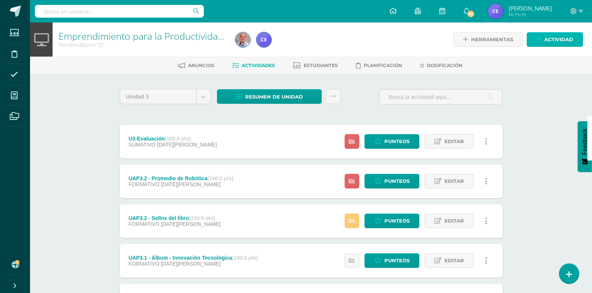
click at [313, 40] on link "Actividad" at bounding box center [554, 39] width 56 height 15
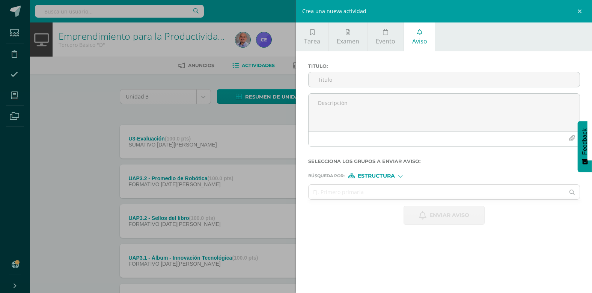
click at [313, 177] on span "Estructura" at bounding box center [376, 176] width 37 height 4
click at [313, 191] on span "Persona" at bounding box center [378, 196] width 60 height 10
click at [313, 197] on input "text" at bounding box center [436, 192] width 256 height 15
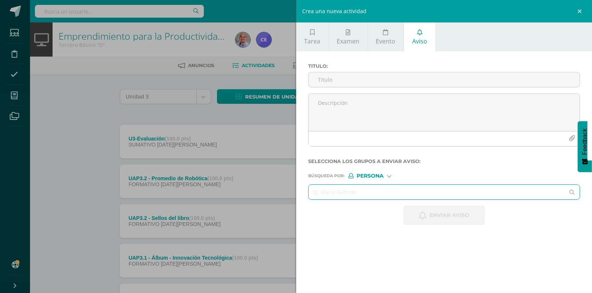
paste input "Alvarado Hernández, Yvette Valentine"
type input "Alvarado Hernández, Yvette Valentine"
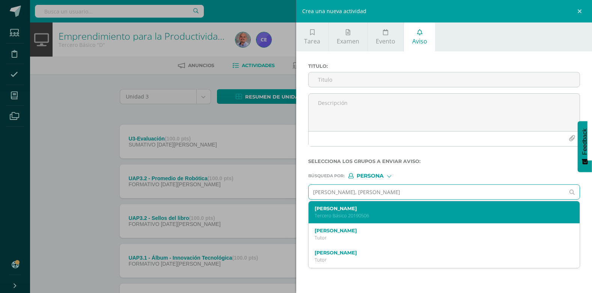
click at [313, 209] on label "Yvette Valentine Alvarado Hernández" at bounding box center [438, 209] width 248 height 6
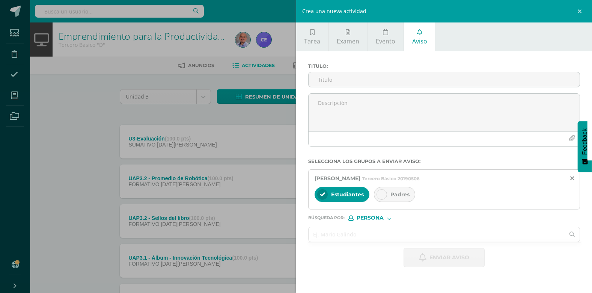
click at [313, 237] on input "text" at bounding box center [436, 234] width 256 height 15
paste input "Arteaga Bran, Victor Alejandro"
type input "Arteaga Bran, Victor Alejandro"
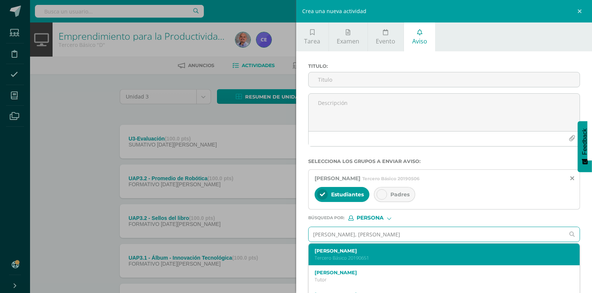
click at [313, 253] on label "Victor Alejandro Arteaga Bran" at bounding box center [438, 251] width 248 height 6
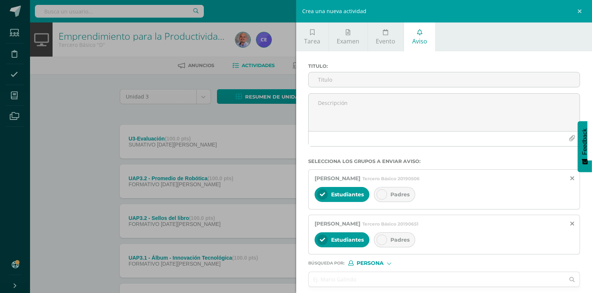
click at [313, 239] on icon at bounding box center [381, 240] width 5 height 5
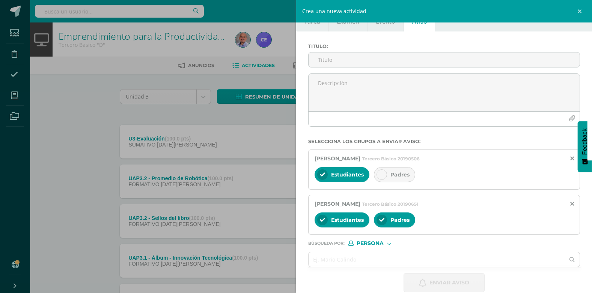
scroll to position [31, 0]
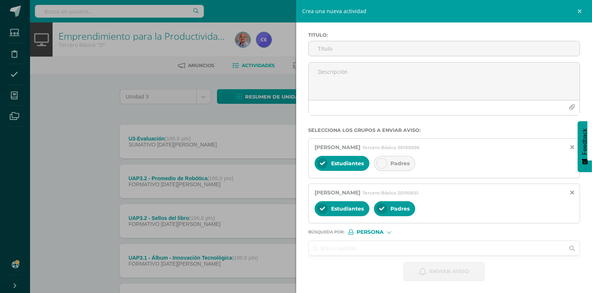
click at [313, 250] on input "text" at bounding box center [436, 248] width 256 height 15
paste input "Dionicio Arévalo, Carlos Sebastian"
type input "Dionicio Arévalo, Carlos Sebastian"
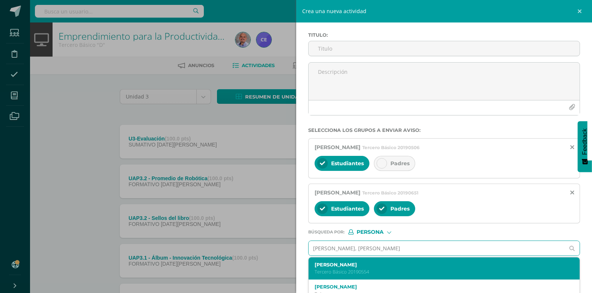
click at [313, 270] on p "Tercero Básico 20190554" at bounding box center [438, 272] width 248 height 6
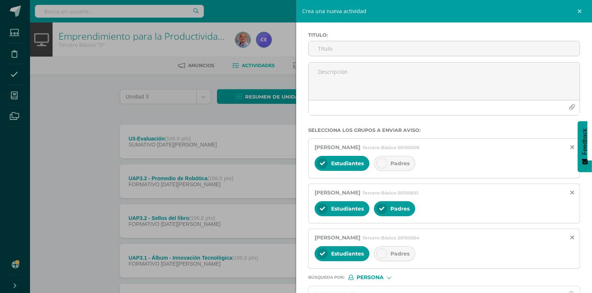
click at [313, 255] on icon at bounding box center [381, 253] width 5 height 5
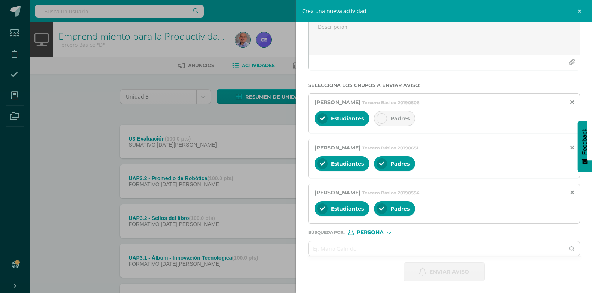
scroll to position [77, 0]
click at [313, 249] on input "text" at bounding box center [436, 248] width 256 height 15
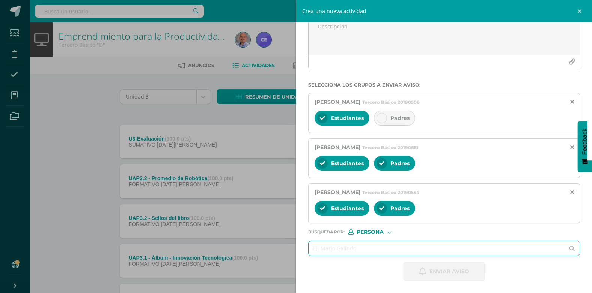
paste input "Guerrero Morales, Christa Aylleen"
type input "Guerrero Morales, Christa Aylleen"
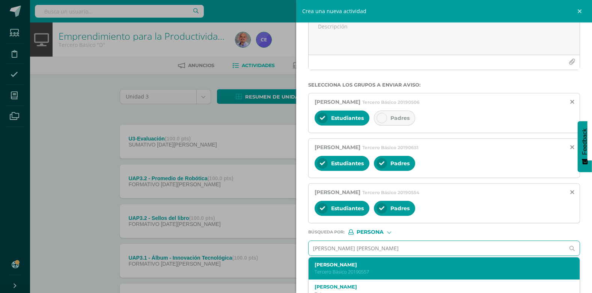
click at [313, 265] on label "Christa Aylleen Guerrero Morales" at bounding box center [438, 265] width 248 height 6
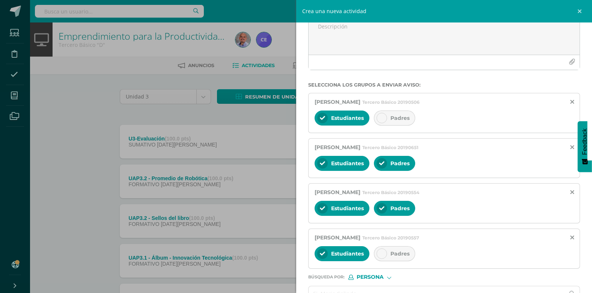
click at [313, 257] on div at bounding box center [381, 254] width 11 height 11
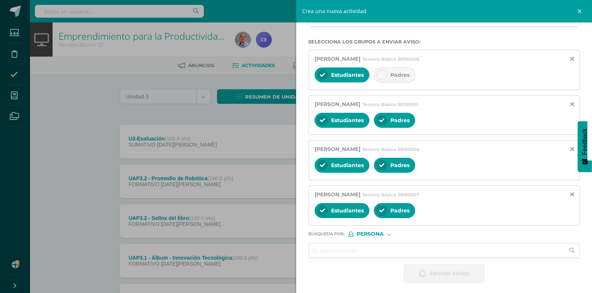
scroll to position [122, 0]
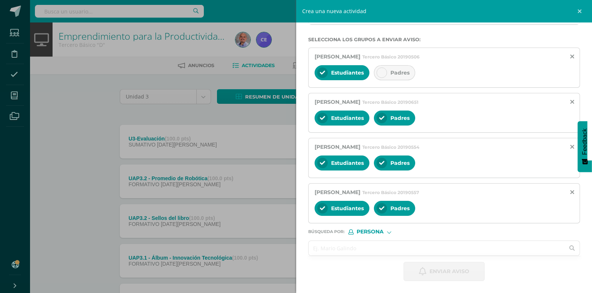
click at [313, 247] on input "text" at bounding box center [436, 248] width 256 height 15
paste input "Quijivix Ruano, Ángel Andrés"
type input "Quijivix Ruano, Ángel Andrés"
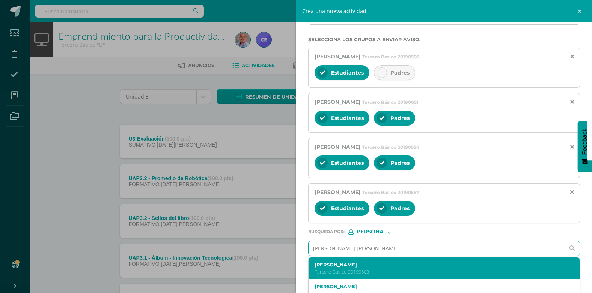
click at [313, 266] on label "Ángel Andrés Quijivix Ruano" at bounding box center [438, 265] width 248 height 6
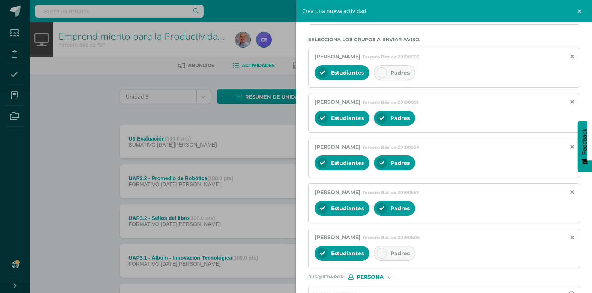
click at [313, 251] on div at bounding box center [381, 253] width 11 height 11
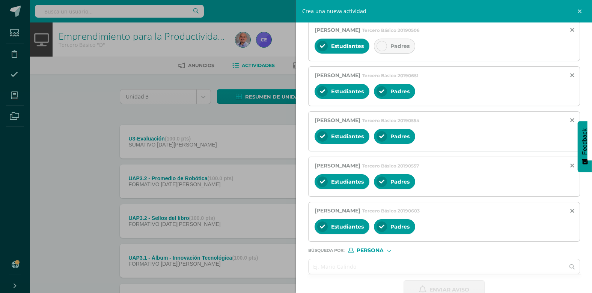
scroll to position [167, 0]
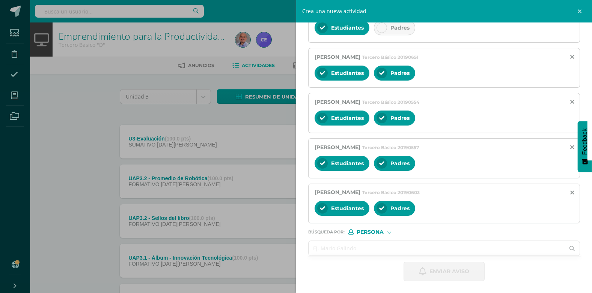
click at [313, 254] on input "text" at bounding box center [436, 248] width 256 height 15
paste input "Salgado Cruz, Luciano"
type input "Salgado Cruz, Luciano"
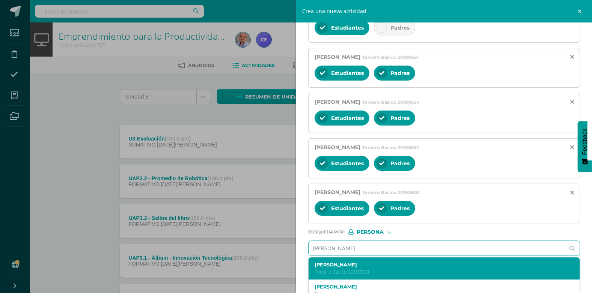
click at [313, 265] on label "Luciano Salgado Cruz" at bounding box center [438, 265] width 248 height 6
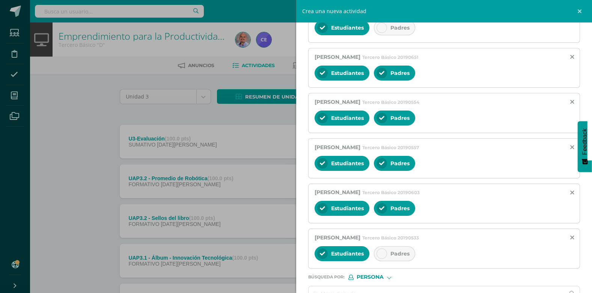
click at [313, 255] on icon at bounding box center [381, 253] width 5 height 5
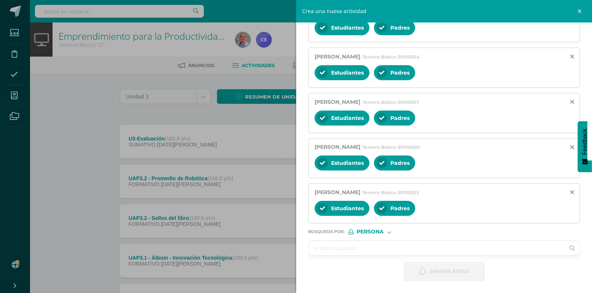
click at [313, 250] on input "text" at bounding box center [436, 248] width 256 height 15
paste input "Sánchez Calvillo, Carlos Alejandro"
type input "Sánchez Calvillo, Carlos Alejandro"
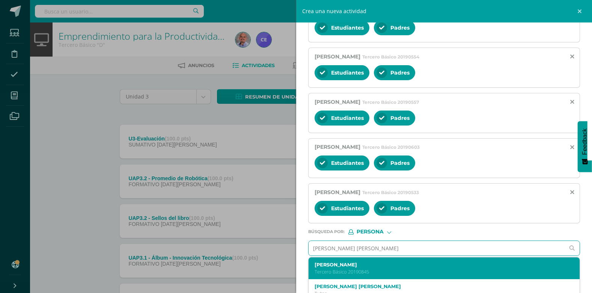
click at [313, 261] on div "Carlos Alejandro Sánchez Calvillo Tercero Básico 20190845" at bounding box center [443, 269] width 271 height 22
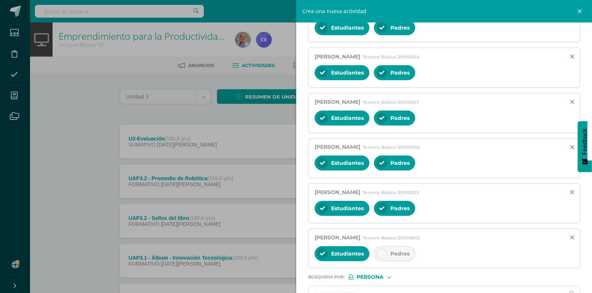
click at [313, 252] on icon at bounding box center [381, 253] width 5 height 5
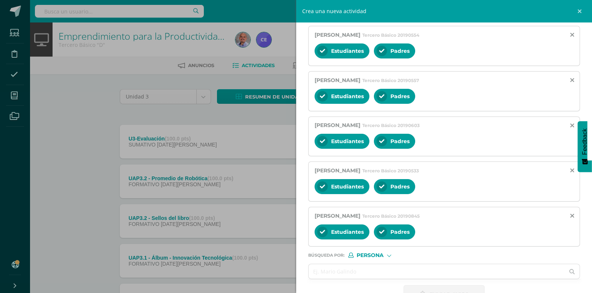
scroll to position [257, 0]
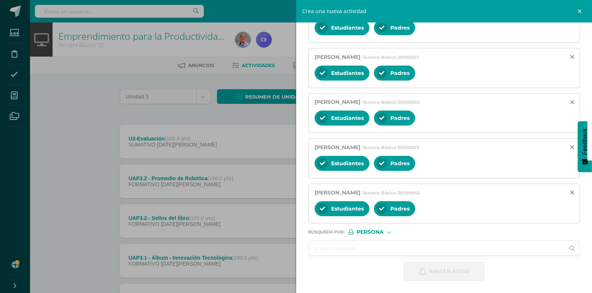
click at [313, 249] on input "text" at bounding box center [436, 248] width 256 height 15
paste input "Vargas Donis, Guillermo Sebastián"
type input "Vargas Donis, Guillermo Sebastián"
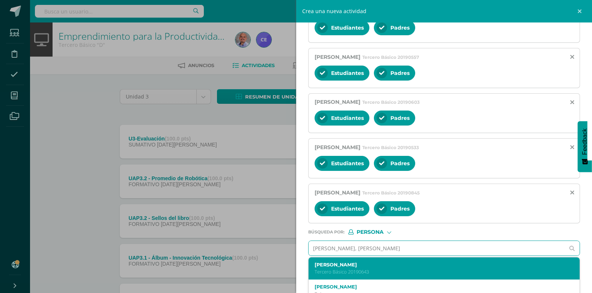
click at [313, 269] on p "Tercero Básico 20190643" at bounding box center [438, 272] width 248 height 6
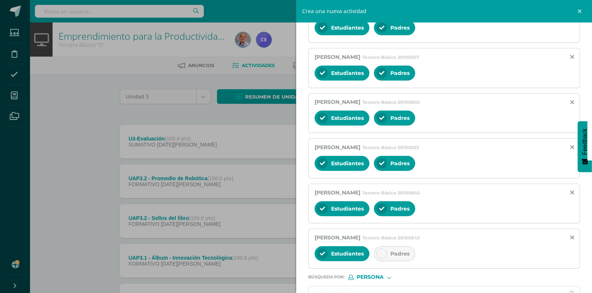
click at [313, 253] on span "Padres" at bounding box center [399, 254] width 19 height 7
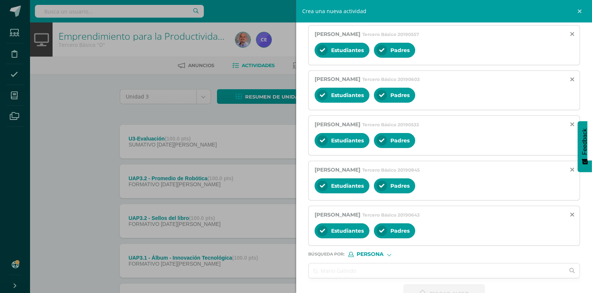
scroll to position [303, 0]
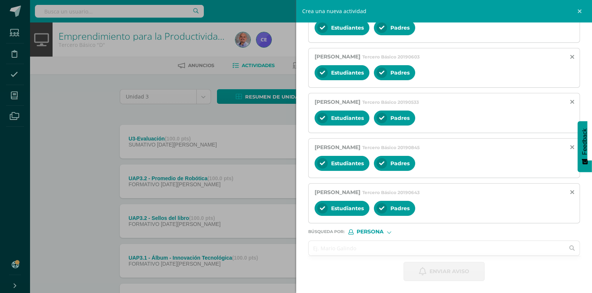
click at [313, 256] on input "text" at bounding box center [436, 248] width 256 height 15
paste input "Díaz García, Ronaldo Gabriel"
type input "Díaz García, Ronaldo Gabriel"
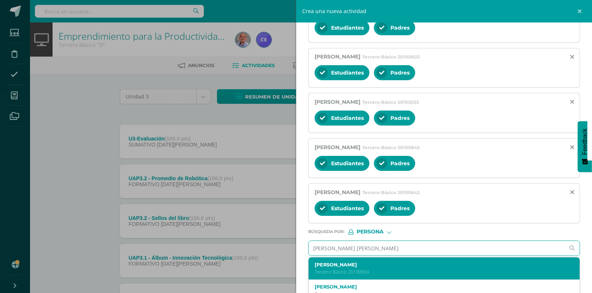
click at [313, 265] on label "Ronaldo Gabriel Díaz García" at bounding box center [438, 265] width 248 height 6
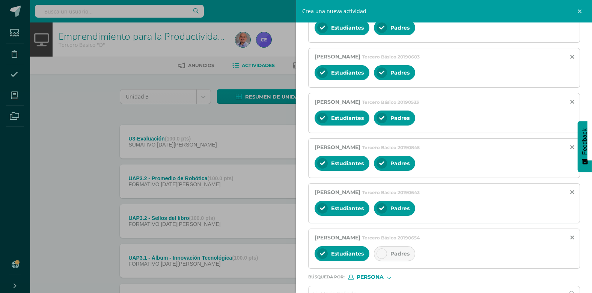
click at [313, 252] on div at bounding box center [381, 254] width 11 height 11
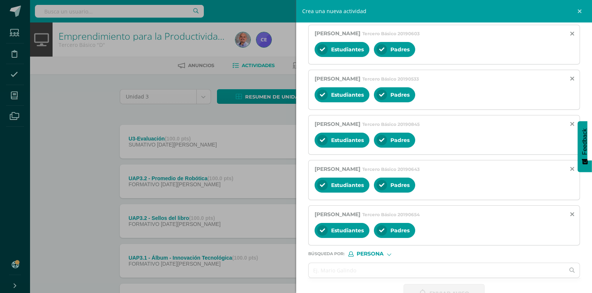
scroll to position [348, 0]
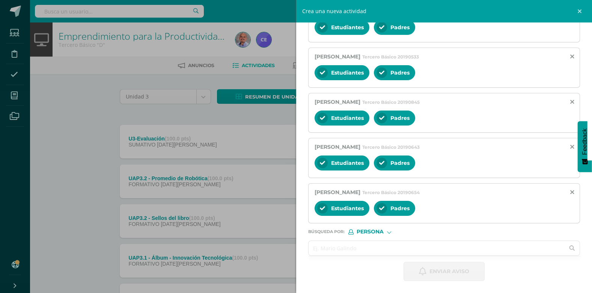
click at [313, 246] on input "text" at bounding box center [436, 248] width 256 height 15
paste input "Paiz Hernández, Allan Rodrigo"
type input "Paiz Hernández, Allan Rodrigo"
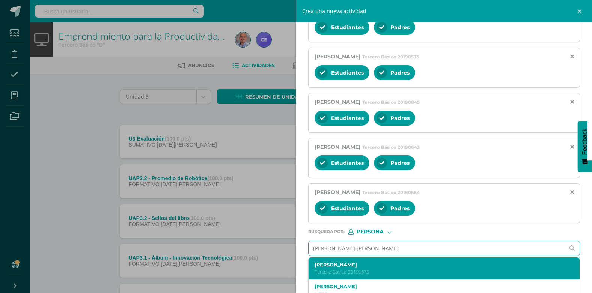
click at [313, 266] on label "Allan Rodrigo Paiz Hernández" at bounding box center [438, 265] width 248 height 6
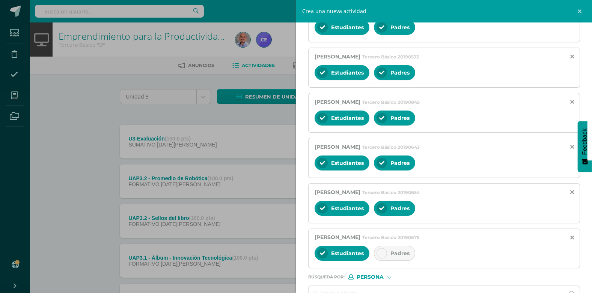
click at [313, 256] on icon at bounding box center [381, 253] width 5 height 5
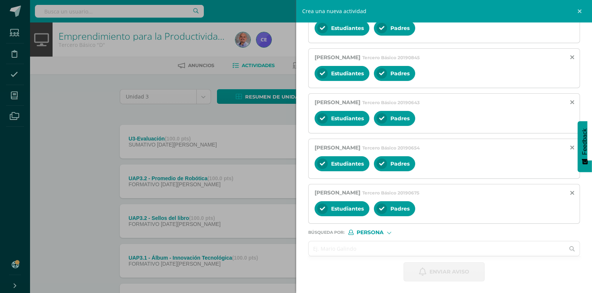
scroll to position [393, 0]
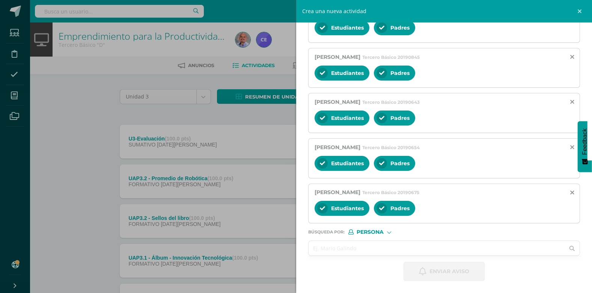
click at [313, 250] on input "text" at bounding box center [436, 248] width 256 height 15
paste input "Ramírez Rodriguez, Héctor Adrian"
type input "Ramírez Rodriguez, Héctor Adrian"
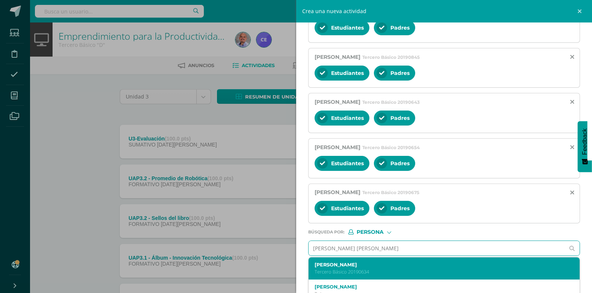
click at [313, 268] on label "Héctor Adrian Ramírez Rodriguez" at bounding box center [438, 265] width 248 height 6
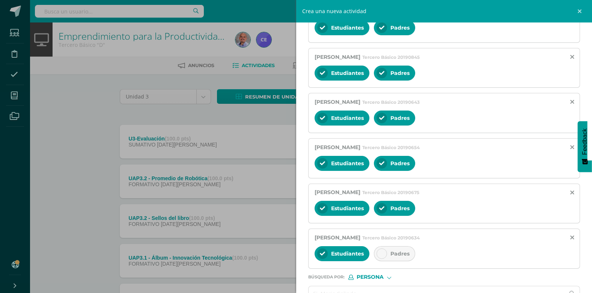
click at [313, 255] on div at bounding box center [381, 254] width 11 height 11
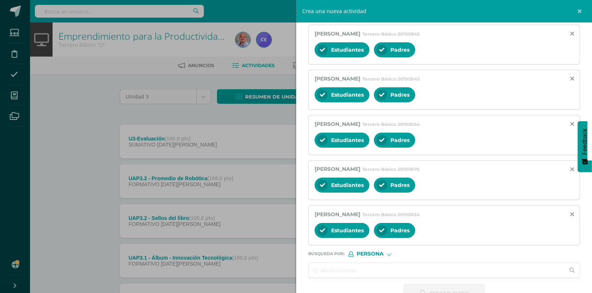
scroll to position [439, 0]
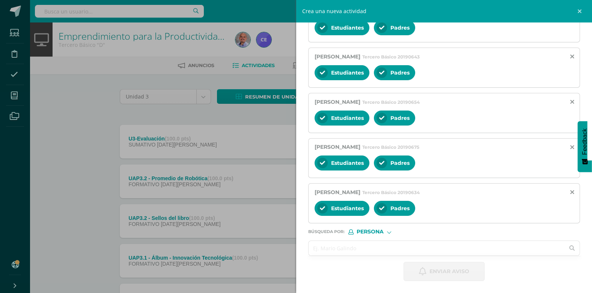
click at [313, 247] on input "text" at bounding box center [436, 248] width 256 height 15
paste input "Villanueva Fuentes, Diego Andrés"
type input "Villanueva Fuentes, Diego Andrés"
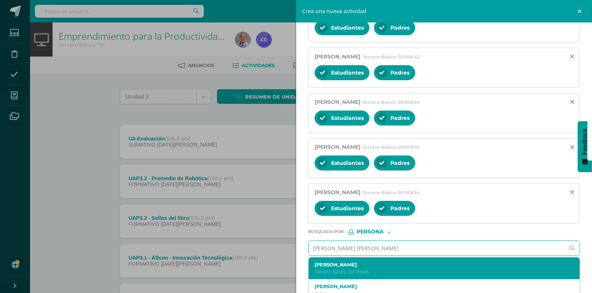
click at [313, 271] on p "Tercero Básico 20190645" at bounding box center [438, 272] width 248 height 6
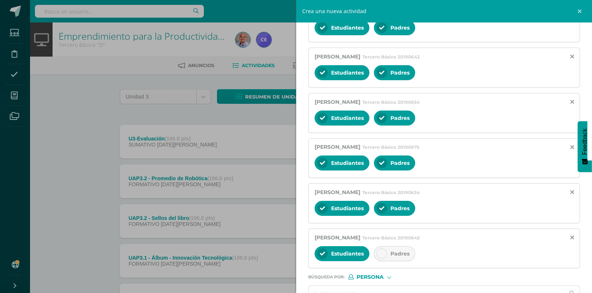
click at [313, 256] on icon at bounding box center [381, 253] width 5 height 5
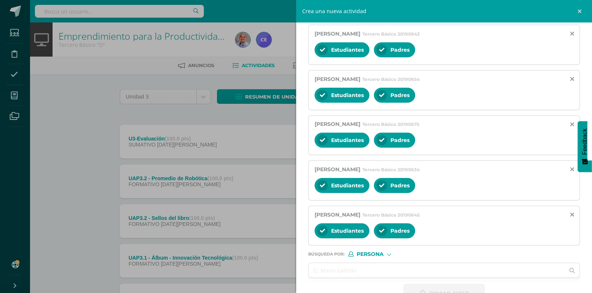
scroll to position [484, 0]
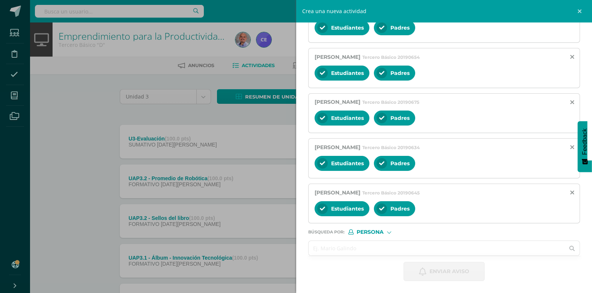
click at [313, 247] on input "text" at bounding box center [436, 248] width 256 height 15
paste input "Villatoro Murillo, Javier Fernando"
type input "Villatoro Murillo, Javier Fernando"
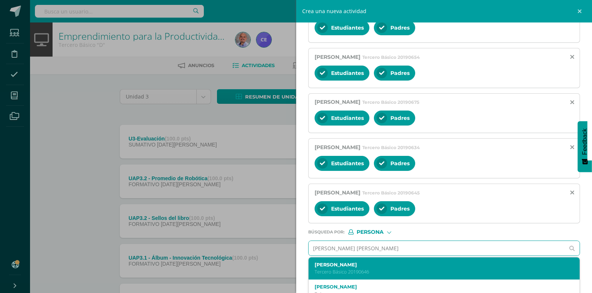
click at [313, 270] on p "Tercero Básico 20190646" at bounding box center [438, 272] width 248 height 6
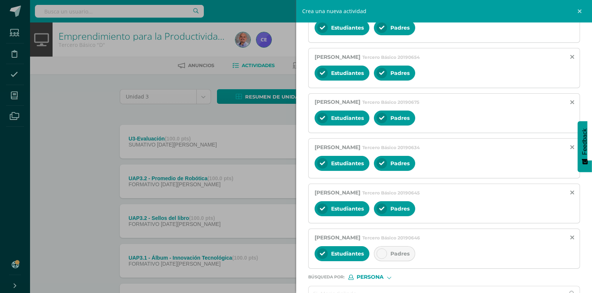
click at [313, 256] on div "Padres" at bounding box center [394, 254] width 41 height 15
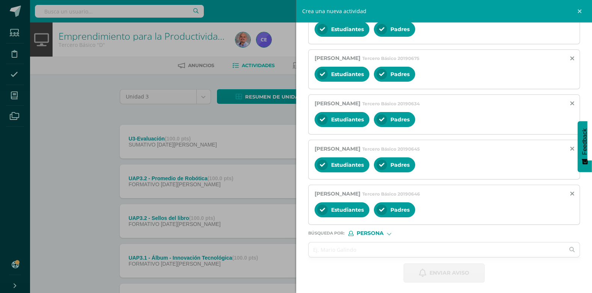
scroll to position [529, 0]
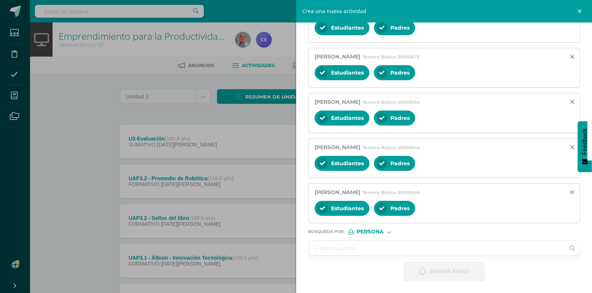
click at [313, 254] on input "text" at bounding box center [436, 248] width 256 height 15
paste input "Müller de la Cruz, Miriam Elizabeth"
type input "Müller de la Cruz, Miriam Elizabeth"
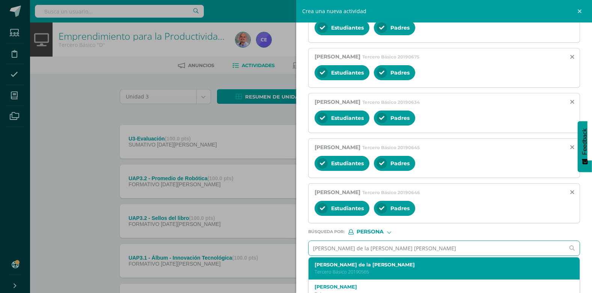
click at [313, 262] on label "Miriam Elizabeth Müller de la Cruz" at bounding box center [438, 265] width 248 height 6
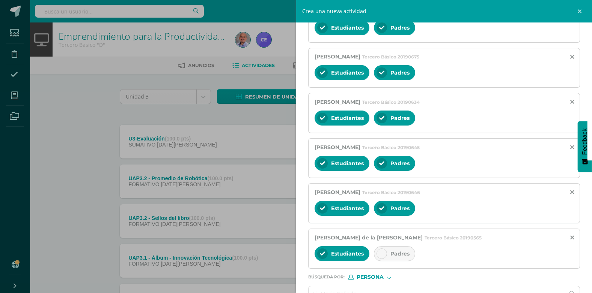
click at [313, 256] on icon at bounding box center [381, 253] width 5 height 5
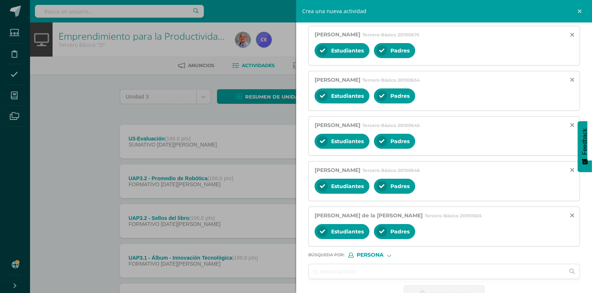
scroll to position [574, 0]
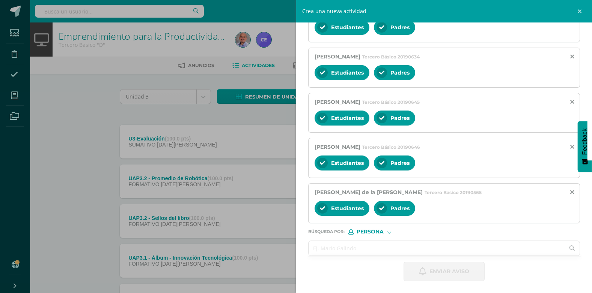
click at [313, 248] on input "text" at bounding box center [436, 248] width 256 height 15
paste input "Tenas Velásquez, Paula Romina"
type input "Tenas Velásquez, Paula Romina"
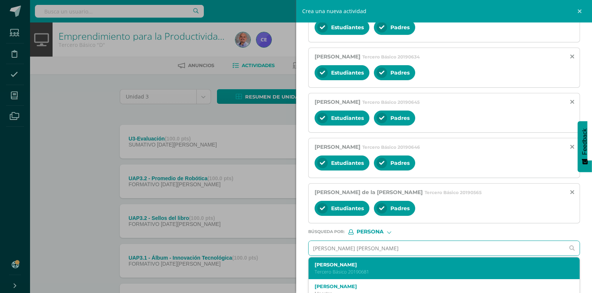
click at [313, 267] on label "Paula Romina Tenas Velásquez" at bounding box center [438, 265] width 248 height 6
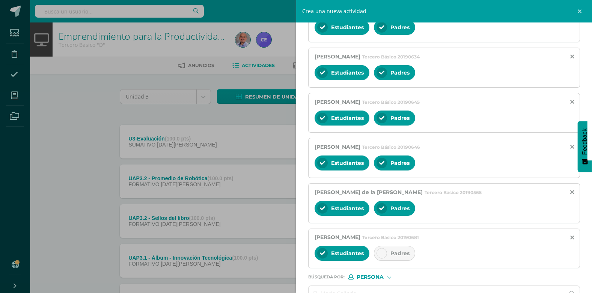
click at [313, 256] on icon at bounding box center [381, 253] width 5 height 5
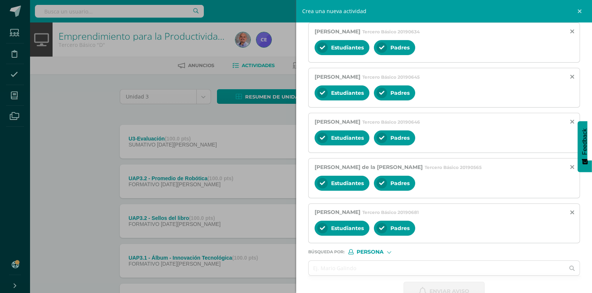
scroll to position [620, 0]
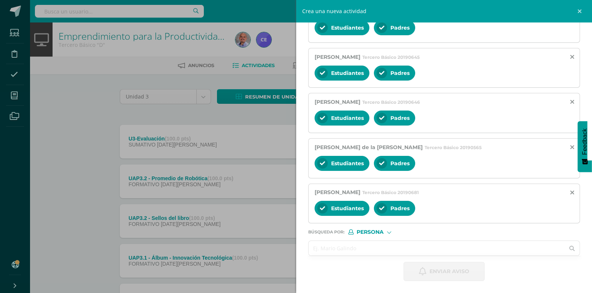
click at [313, 255] on input "text" at bounding box center [436, 248] width 256 height 15
paste input "Aguilar Contreras, René Alejandro"
type input "Aguilar Contreras, René Alejandro"
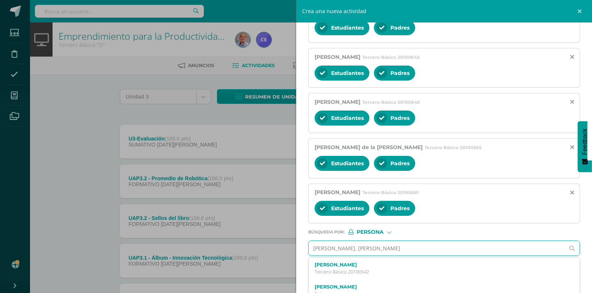
drag, startPoint x: 383, startPoint y: 266, endPoint x: 383, endPoint y: 270, distance: 3.8
click at [313, 269] on div "René Alejandro Aguilar Contreras Tercero Básico 20190542" at bounding box center [438, 268] width 248 height 13
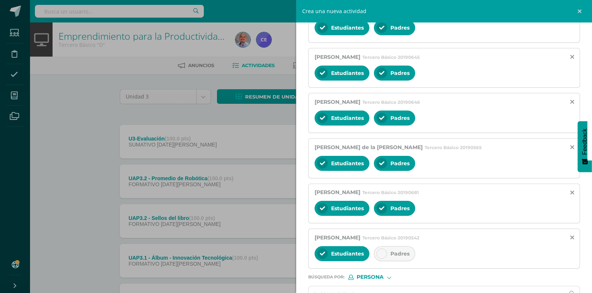
click at [313, 254] on div at bounding box center [381, 254] width 11 height 11
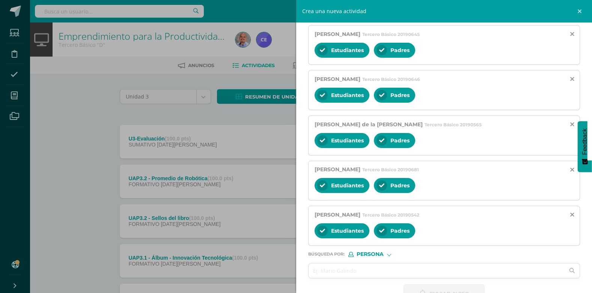
scroll to position [665, 0]
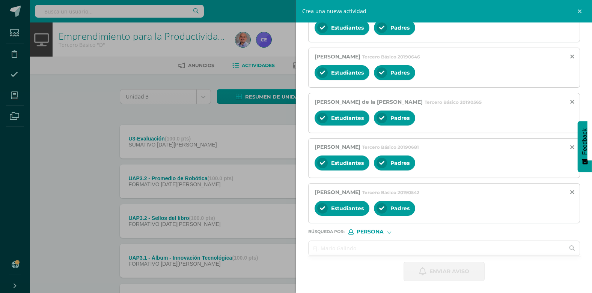
click at [313, 249] on input "text" at bounding box center [436, 248] width 256 height 15
paste input "Guerra Morales, Moisés Alejandro"
type input "Guerra Morales, Moisés Alejandro"
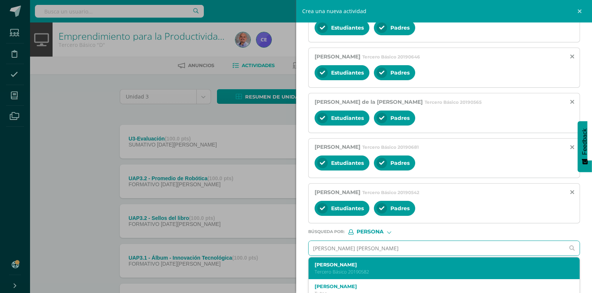
click at [313, 263] on label "Moisés Alejandro Guerra Morales" at bounding box center [438, 265] width 248 height 6
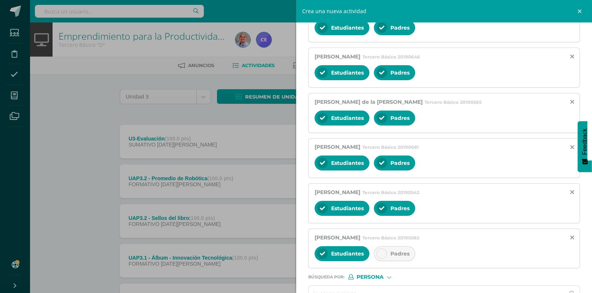
click at [313, 253] on span "Padres" at bounding box center [399, 254] width 19 height 7
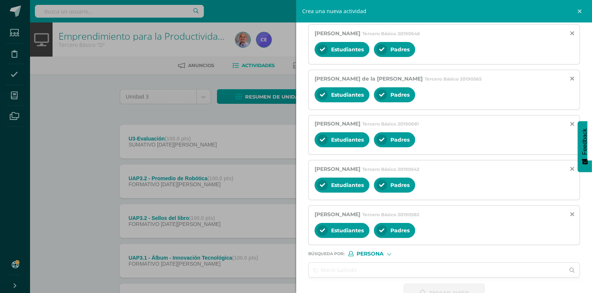
scroll to position [710, 0]
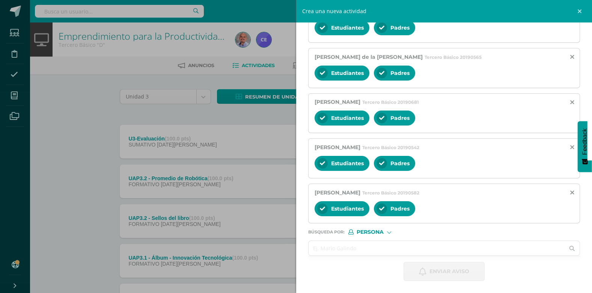
click at [313, 250] on input "text" at bounding box center [436, 248] width 256 height 15
paste input "Izeppi Reyes, Nicole"
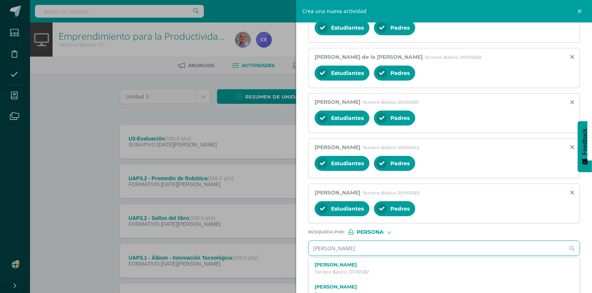
type input "Izeppi Reyes, Nicole"
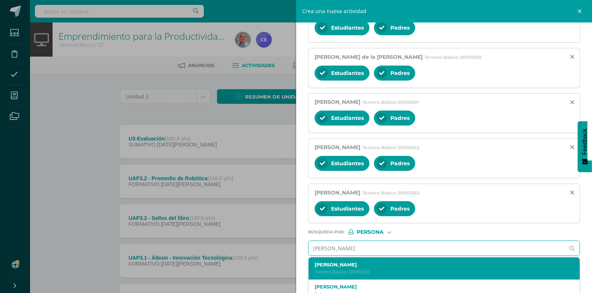
click at [313, 266] on label "Nicole Izeppi Reyes" at bounding box center [438, 265] width 248 height 6
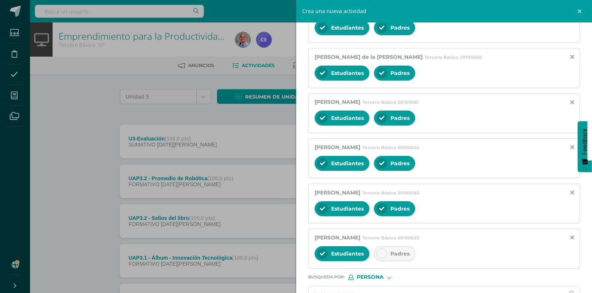
click at [313, 252] on div at bounding box center [381, 254] width 11 height 11
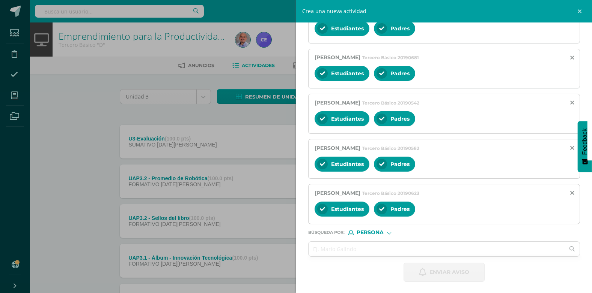
scroll to position [755, 0]
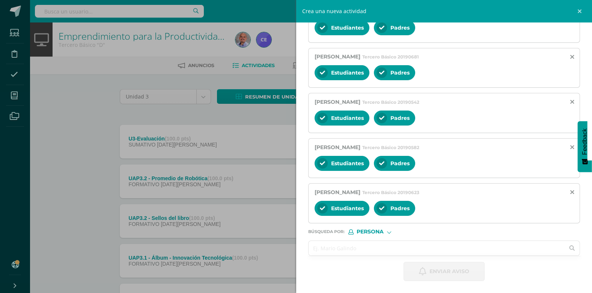
click at [313, 245] on input "text" at bounding box center [436, 248] width 256 height 15
paste input "Orantes Donis, Erick Daniel"
type input "Orantes Donis, Erick Daniel"
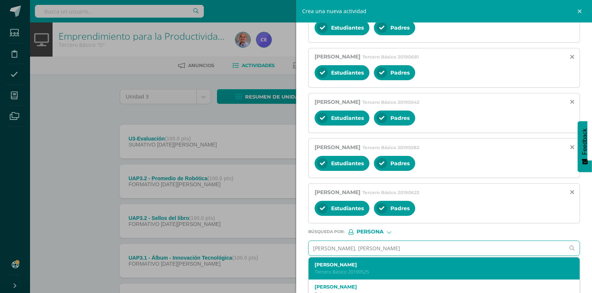
click at [313, 264] on label "Erick Daniel Orantes Donis" at bounding box center [438, 265] width 248 height 6
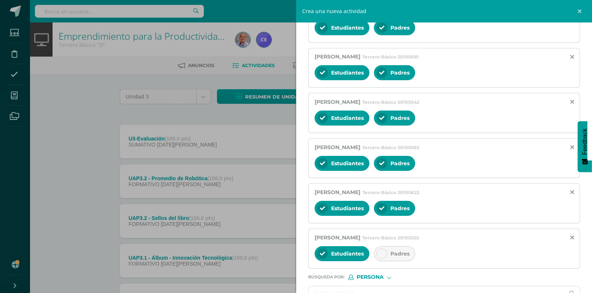
click at [313, 256] on div "Padres" at bounding box center [394, 254] width 41 height 15
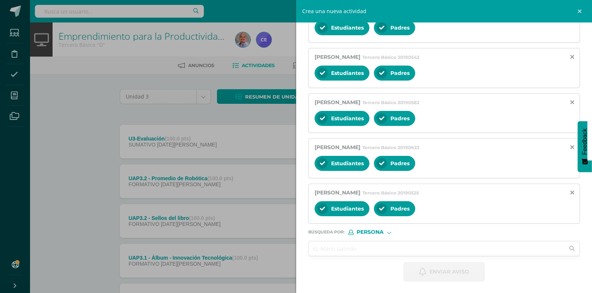
scroll to position [801, 0]
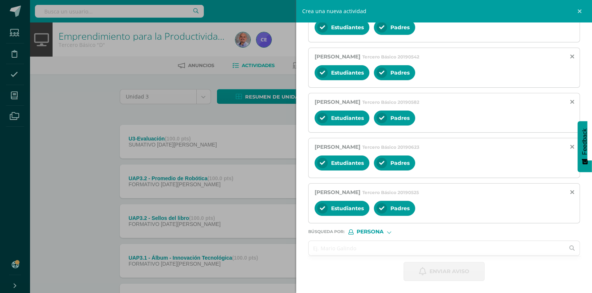
click at [313, 248] on input "text" at bounding box center [436, 248] width 256 height 15
paste input "Tobias Ruegg, María del Pilar"
type input "Tobias Ruegg, María del Pilar"
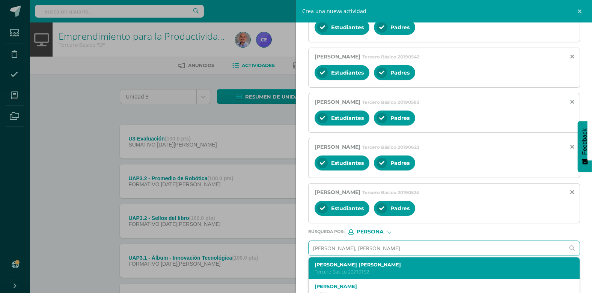
click at [313, 265] on label "María del Pilar Tobias Ruegg" at bounding box center [438, 265] width 248 height 6
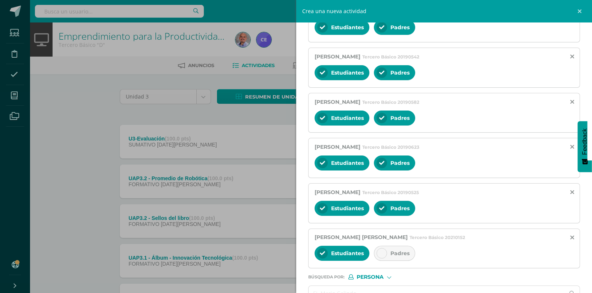
click at [313, 253] on icon at bounding box center [381, 253] width 5 height 5
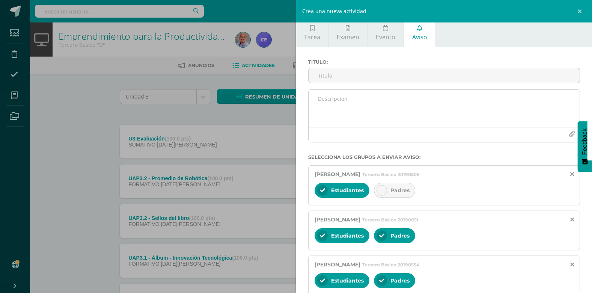
scroll to position [0, 0]
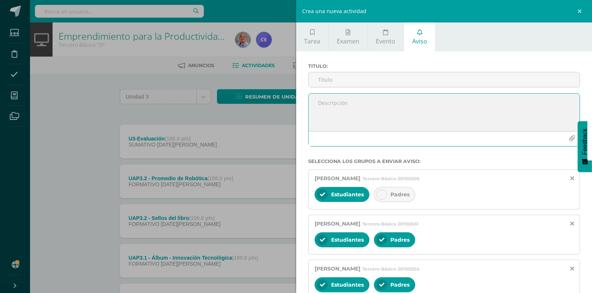
click at [313, 115] on textarea at bounding box center [443, 113] width 271 height 38
click at [313, 76] on input "Titulo :" at bounding box center [443, 79] width 271 height 15
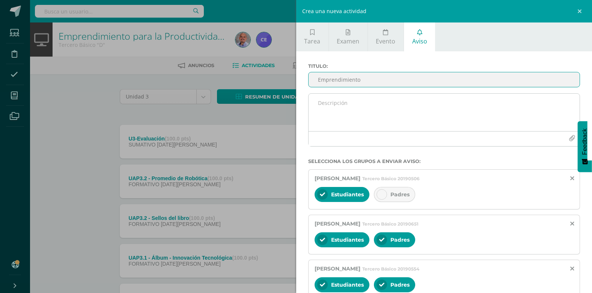
type input "Emprendimiento"
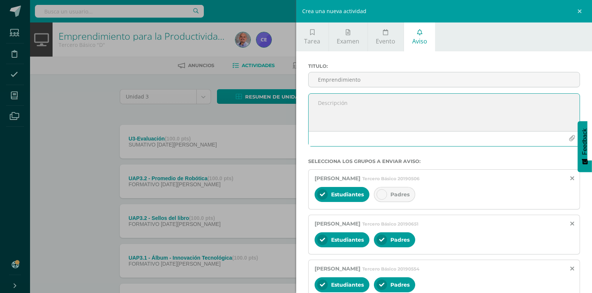
click at [313, 105] on textarea at bounding box center [443, 113] width 271 height 38
click at [313, 105] on textarea "Bueno días chicos, necesito evaluar el libro de emprendimiento el día de hoy," at bounding box center [443, 113] width 271 height 38
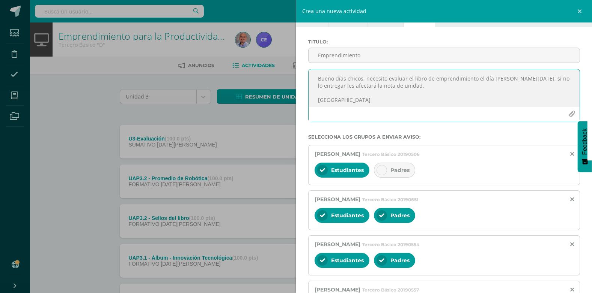
scroll to position [38, 0]
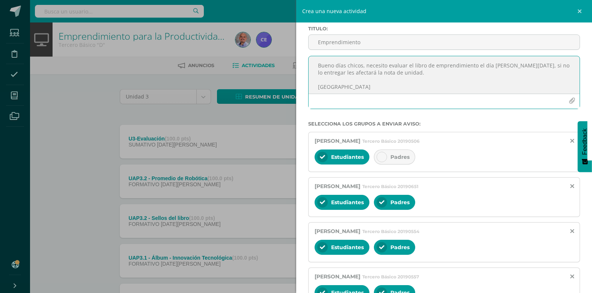
click at [313, 200] on div at bounding box center [381, 202] width 11 height 11
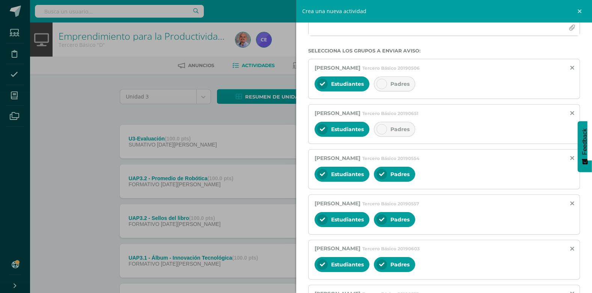
scroll to position [113, 0]
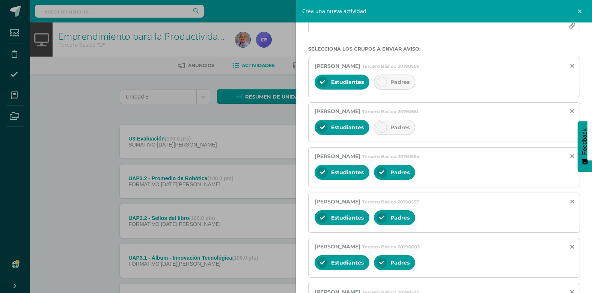
click at [313, 171] on icon at bounding box center [381, 172] width 5 height 5
click at [313, 220] on div at bounding box center [381, 218] width 11 height 11
click at [313, 77] on div "Padres" at bounding box center [394, 82] width 41 height 15
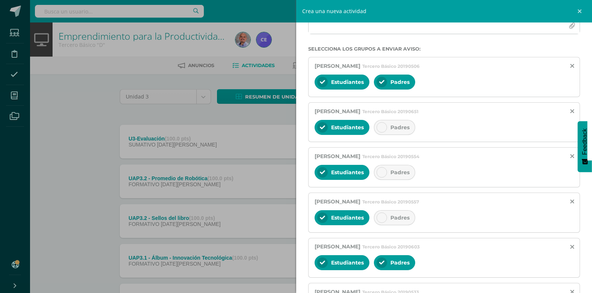
click at [313, 129] on icon at bounding box center [381, 127] width 5 height 5
click at [313, 170] on div at bounding box center [381, 172] width 11 height 11
click at [313, 221] on div at bounding box center [381, 218] width 11 height 11
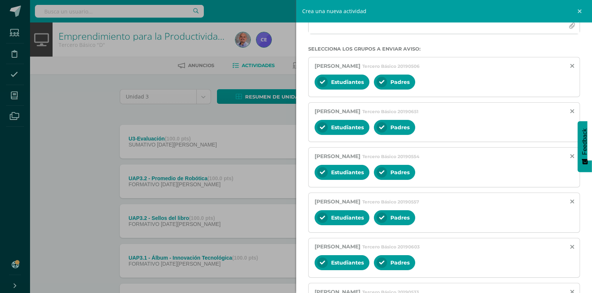
scroll to position [0, 0]
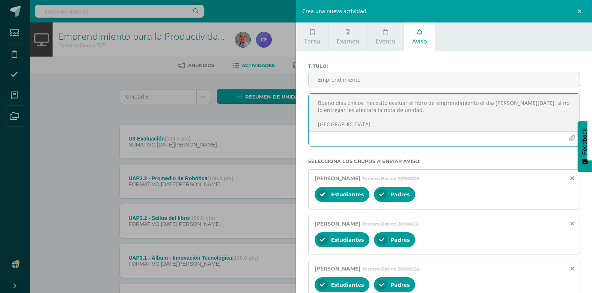
click at [313, 102] on textarea "Bueno días chicos, necesito evaluar el libro de emprendimiento el día de hoy, s…" at bounding box center [443, 113] width 271 height 38
click at [313, 108] on textarea "Bueno días chicos, necesito evaluar el libro de emprendimiento el día de hoy, s…" at bounding box center [443, 113] width 271 height 38
click at [313, 116] on textarea "Bueno días chicos, necesito evaluar el libro de emprendimiento el día de hoy, s…" at bounding box center [443, 113] width 271 height 38
click at [313, 102] on textarea "Bueno días chicos, necesito evaluar el libro de emprendimiento el día de hoy, s…" at bounding box center [443, 113] width 271 height 38
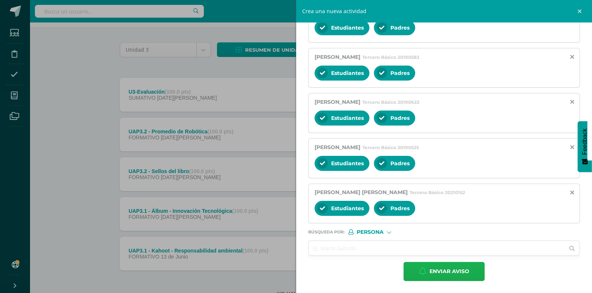
scroll to position [74, 0]
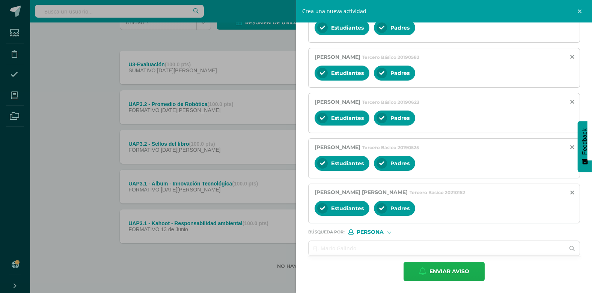
type textarea "Bueno días chicos, necesito evaluar el libro de emprendimiento el día de hoy, s…"
click at [313, 272] on span "Enviar aviso" at bounding box center [449, 272] width 40 height 18
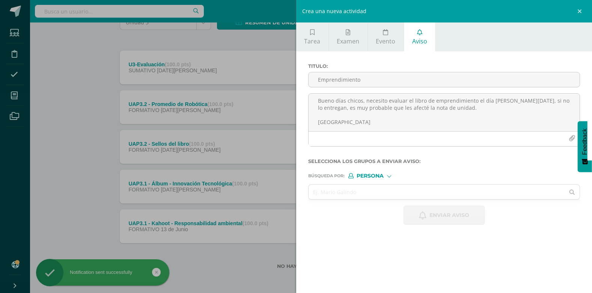
scroll to position [0, 0]
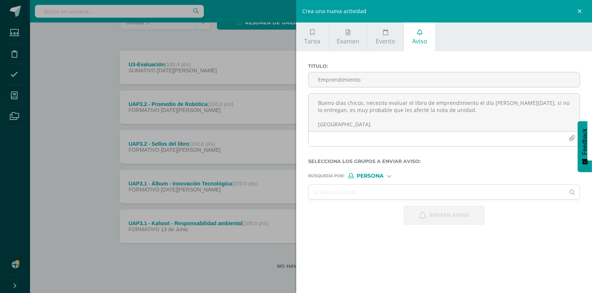
click at [80, 132] on div "Crea una nueva actividad Tarea Examen Evento Aviso Título: Fecha: 2025-08-11 20…" at bounding box center [296, 146] width 592 height 293
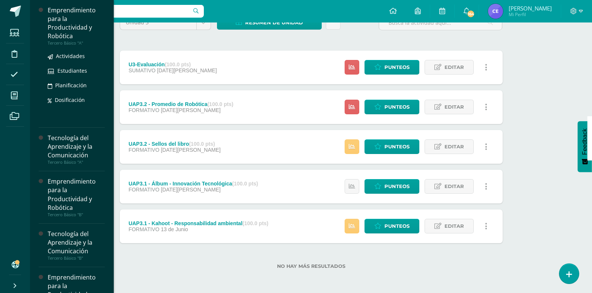
click at [73, 22] on div "Emprendimiento para la Productividad y Robótica" at bounding box center [76, 23] width 57 height 35
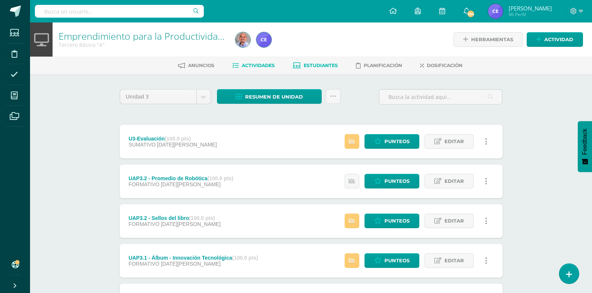
click at [324, 65] on span "Estudiantes" at bounding box center [321, 66] width 34 height 6
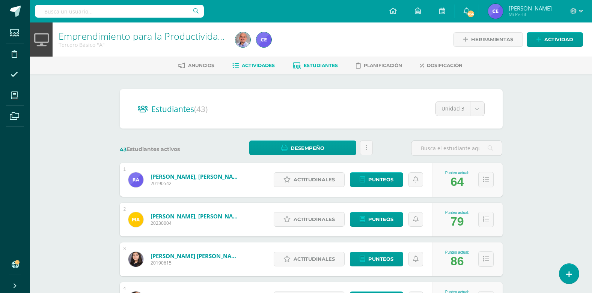
click at [255, 66] on span "Actividades" at bounding box center [258, 66] width 33 height 6
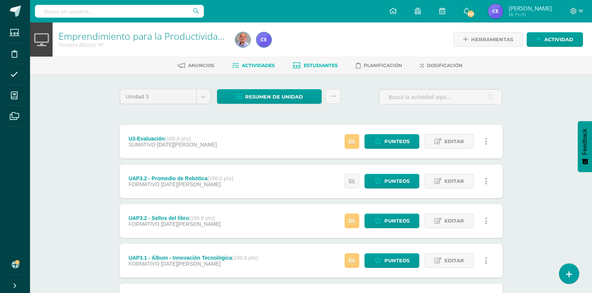
click at [310, 65] on span "Estudiantes" at bounding box center [321, 66] width 34 height 6
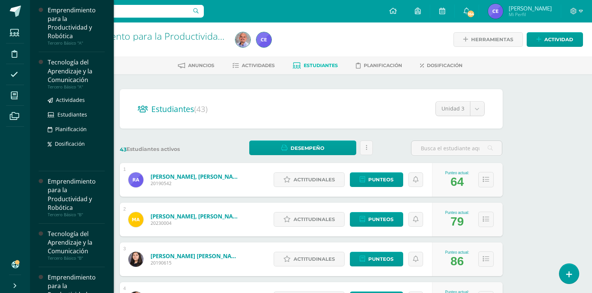
click at [70, 72] on div "Tecnología del Aprendizaje y la Comunicación" at bounding box center [76, 71] width 57 height 26
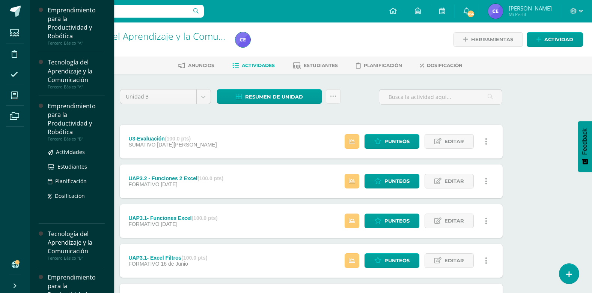
click at [51, 113] on div "Emprendimiento para la Productividad y Robótica" at bounding box center [76, 119] width 57 height 35
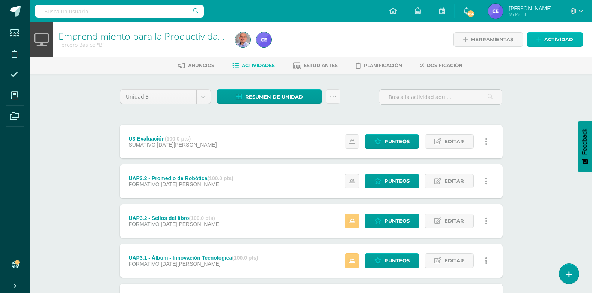
click at [537, 41] on icon at bounding box center [538, 39] width 5 height 6
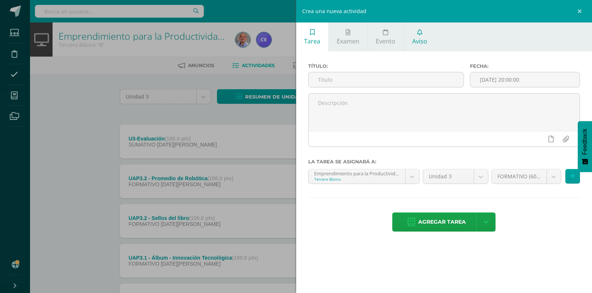
click at [421, 37] on link "Aviso" at bounding box center [419, 37] width 31 height 29
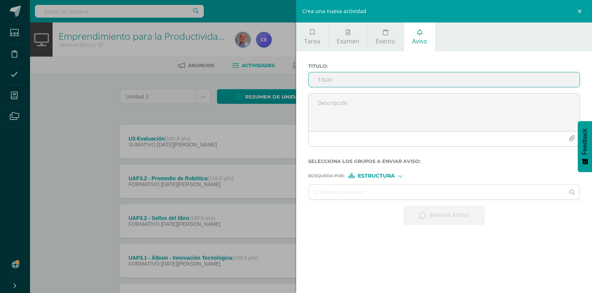
click at [370, 177] on span "Estructura" at bounding box center [376, 176] width 37 height 4
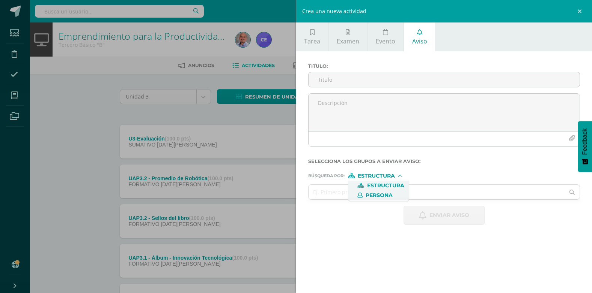
click at [376, 194] on span "Persona" at bounding box center [378, 196] width 27 height 4
click at [339, 195] on input "text" at bounding box center [436, 192] width 256 height 15
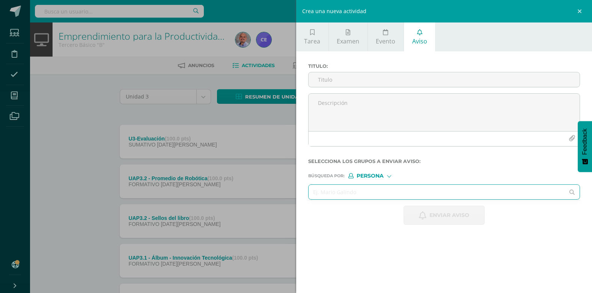
paste input "Tenas Velásquez, Paula Romina"
type input "Tenas Velásquez, Paula Romina"
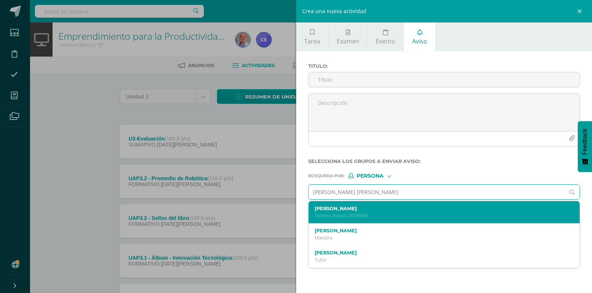
click at [365, 214] on p "Tercero Básico 20190681" at bounding box center [438, 216] width 248 height 6
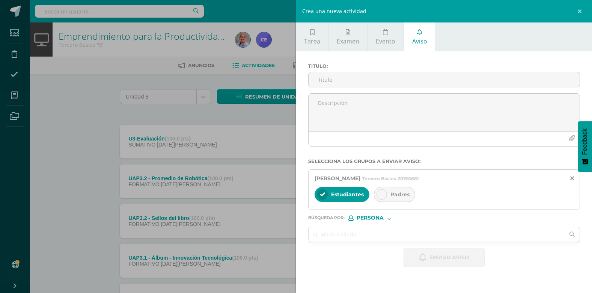
click at [386, 200] on div "Padres" at bounding box center [394, 194] width 41 height 15
click at [386, 191] on div "Padres" at bounding box center [394, 194] width 41 height 15
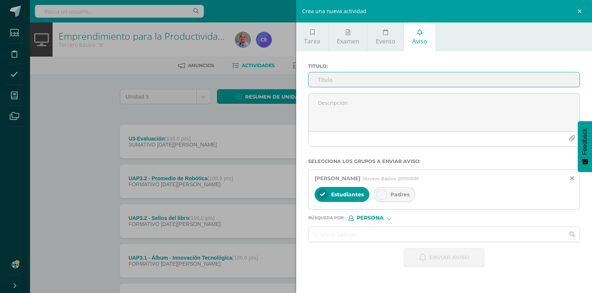
click at [331, 75] on input "Titulo :" at bounding box center [443, 79] width 271 height 15
type input "Tecnología"
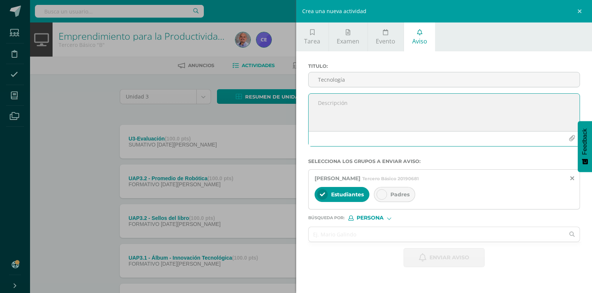
click at [334, 105] on textarea at bounding box center [443, 113] width 271 height 38
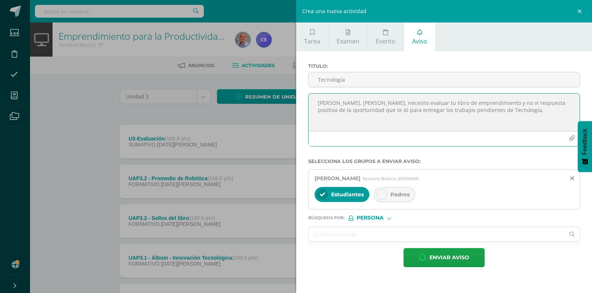
click at [470, 102] on textarea "hola, Romina, necesito evaluar tu libro de emprendimiento y no vi respuesta pos…" at bounding box center [443, 113] width 271 height 38
click at [351, 120] on textarea "hola, Romina, necesito evaluar tu libro de emprendimiento. No vi respuesta posi…" at bounding box center [443, 113] width 271 height 38
type textarea "hola, Romina, necesito evaluar tu libro de emprendimiento. No vi respuesta posi…"
click at [395, 195] on span "Padres" at bounding box center [399, 194] width 19 height 7
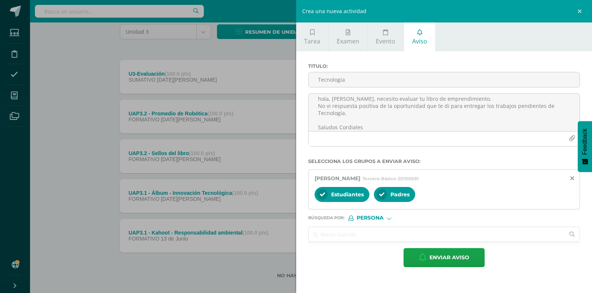
scroll to position [74, 0]
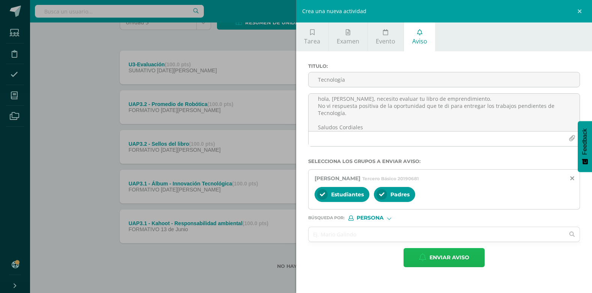
click at [447, 256] on span "Enviar aviso" at bounding box center [449, 258] width 40 height 18
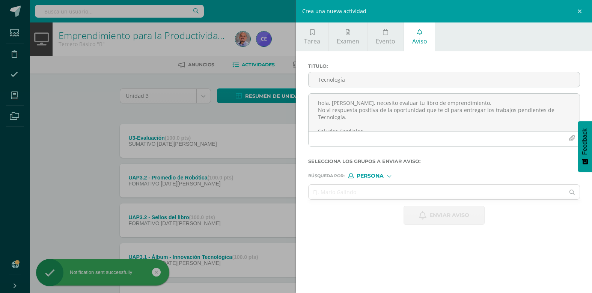
scroll to position [0, 0]
drag, startPoint x: 43, startPoint y: 138, endPoint x: 50, endPoint y: 138, distance: 6.4
click at [43, 138] on div "Crea una nueva actividad Tarea Examen Evento Aviso Título: Fecha: 2025-08-11 20…" at bounding box center [296, 146] width 592 height 293
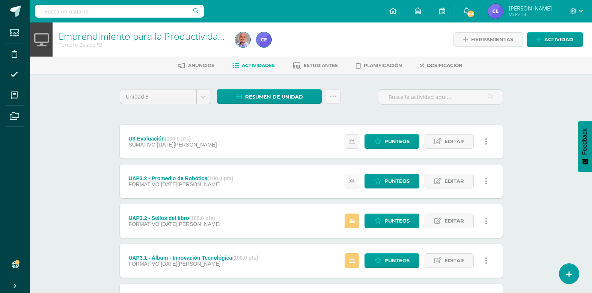
click at [271, 64] on span "Actividades" at bounding box center [258, 66] width 33 height 6
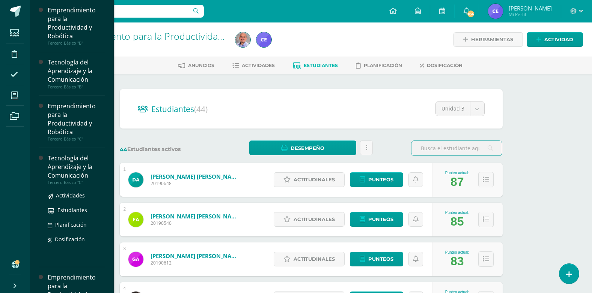
scroll to position [113, 0]
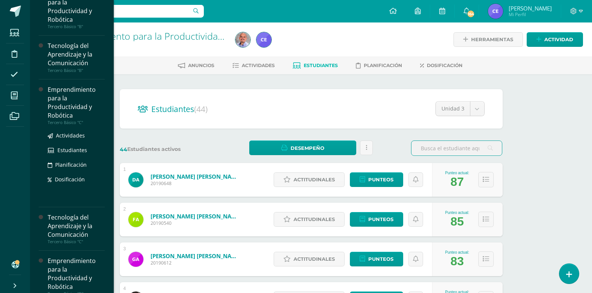
click at [62, 98] on div "Emprendimiento para la Productividad y Robótica" at bounding box center [76, 103] width 57 height 35
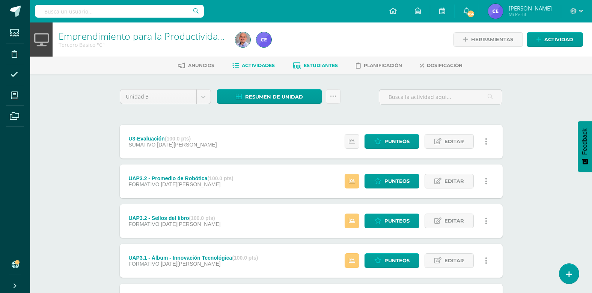
click at [322, 61] on link "Estudiantes" at bounding box center [315, 66] width 45 height 12
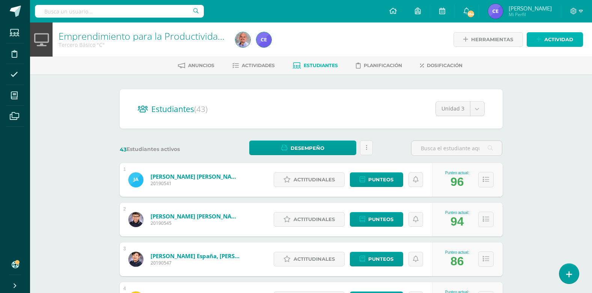
click at [537, 41] on icon at bounding box center [538, 39] width 5 height 6
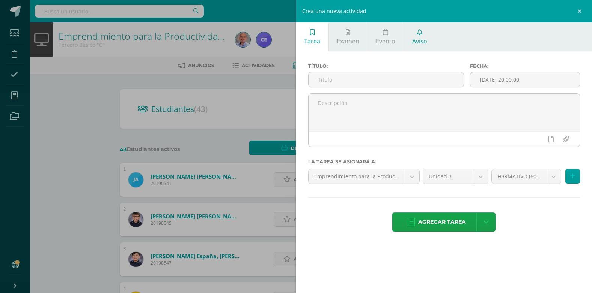
click at [416, 36] on link "Aviso" at bounding box center [419, 37] width 31 height 29
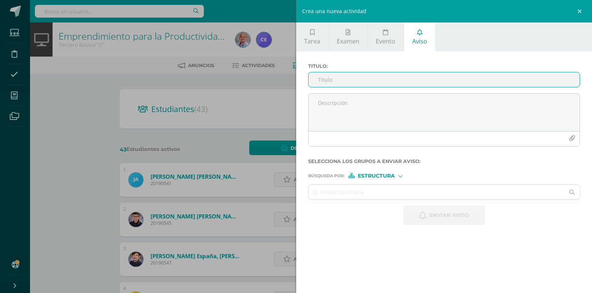
type input "T"
type input "Emprendimiento"
click at [83, 151] on div "Crea una nueva actividad Tarea Examen Evento Aviso Título: Fecha: 2025-08-11 20…" at bounding box center [296, 146] width 592 height 293
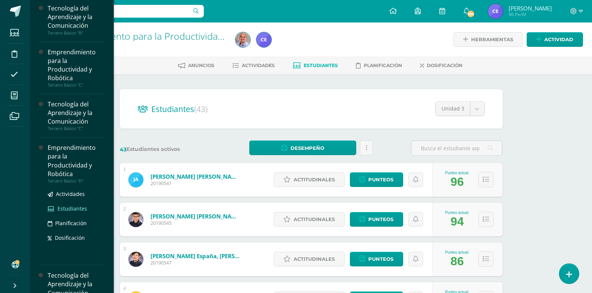
scroll to position [166, 0]
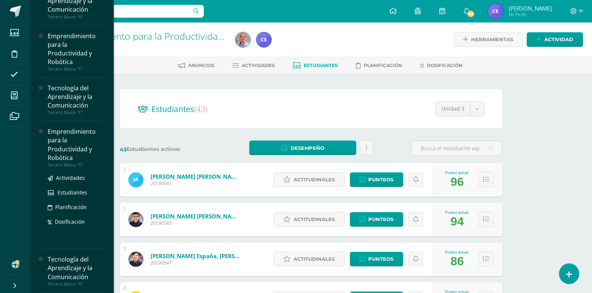
click at [69, 152] on div "Emprendimiento para la Productividad y Robótica" at bounding box center [76, 145] width 57 height 35
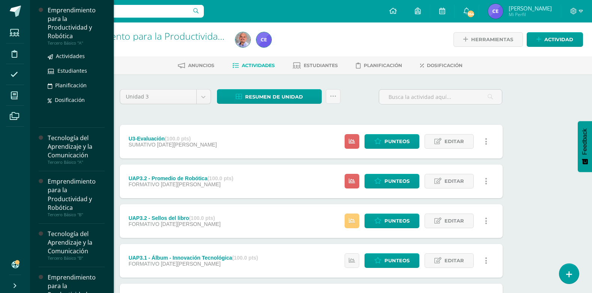
click at [67, 21] on div "Emprendimiento para la Productividad y Robótica" at bounding box center [76, 23] width 57 height 35
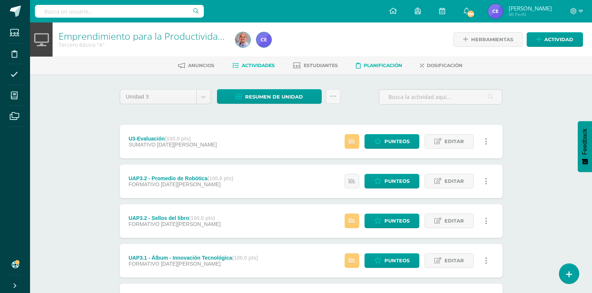
click at [375, 63] on span "Planificación" at bounding box center [383, 66] width 38 height 6
click at [327, 63] on span "Estudiantes" at bounding box center [321, 66] width 34 height 6
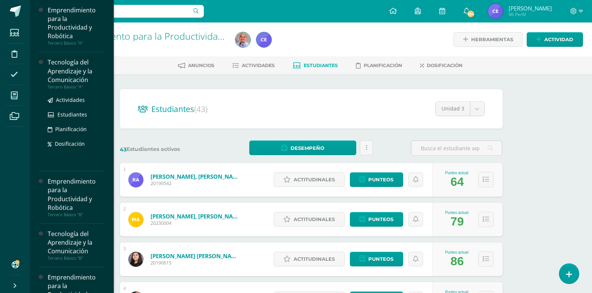
click at [78, 74] on div "Tecnología del Aprendizaje y la Comunicación" at bounding box center [76, 71] width 57 height 26
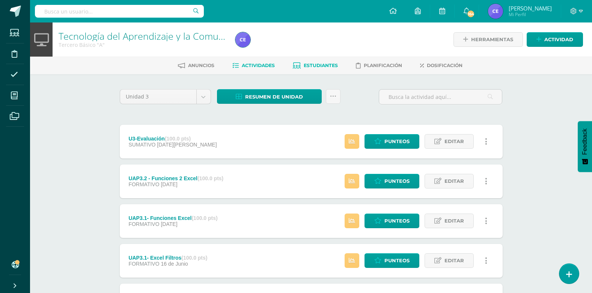
click at [325, 65] on span "Estudiantes" at bounding box center [321, 66] width 34 height 6
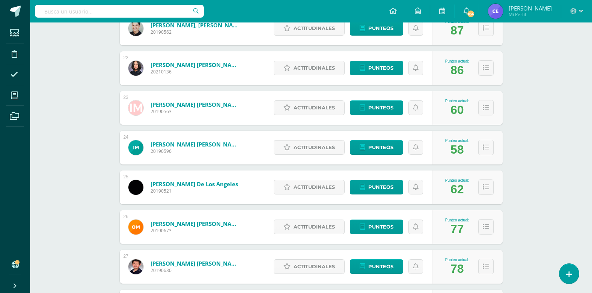
scroll to position [836, 0]
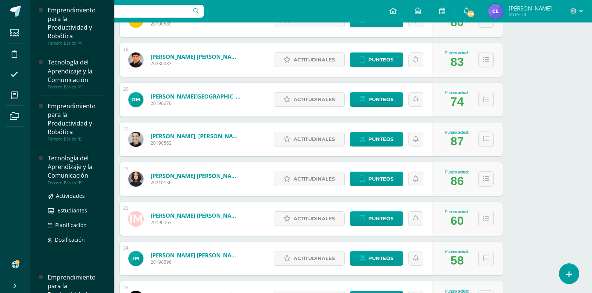
click at [63, 163] on div "Tecnología del Aprendizaje y la Comunicación" at bounding box center [76, 167] width 57 height 26
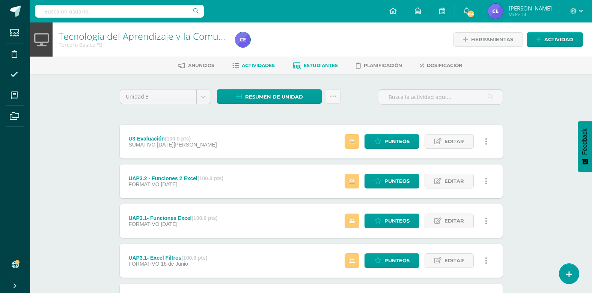
click at [316, 66] on span "Estudiantes" at bounding box center [321, 66] width 34 height 6
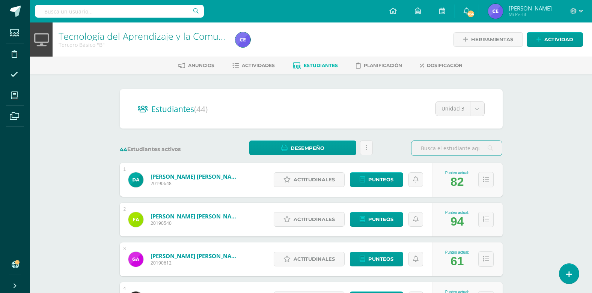
drag, startPoint x: 200, startPoint y: 81, endPoint x: 168, endPoint y: 81, distance: 32.3
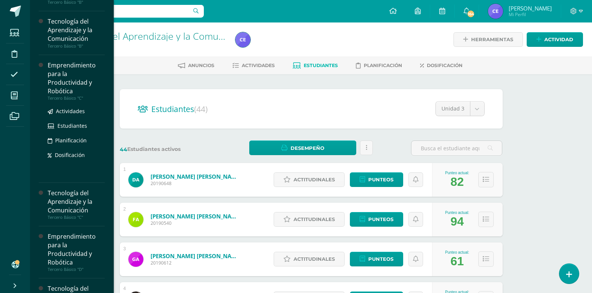
scroll to position [150, 0]
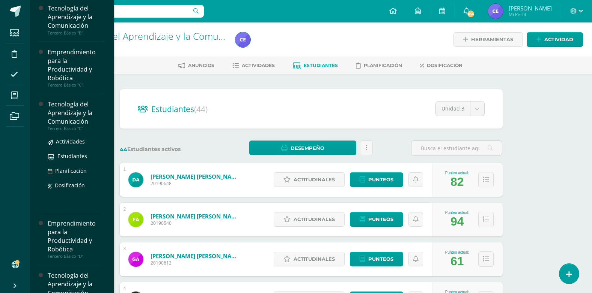
click at [72, 118] on div "Tecnología del Aprendizaje y la Comunicación" at bounding box center [76, 113] width 57 height 26
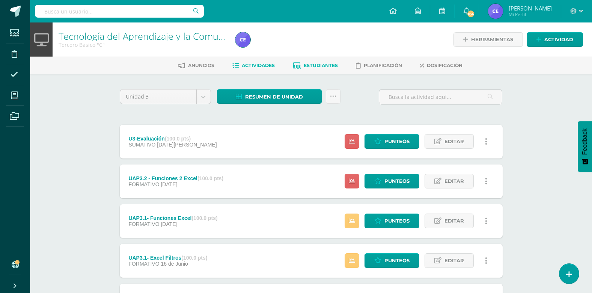
click at [319, 65] on span "Estudiantes" at bounding box center [321, 66] width 34 height 6
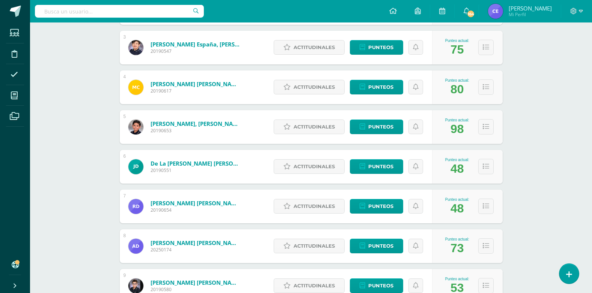
scroll to position [225, 0]
